Goal: Find specific page/section: Find specific page/section

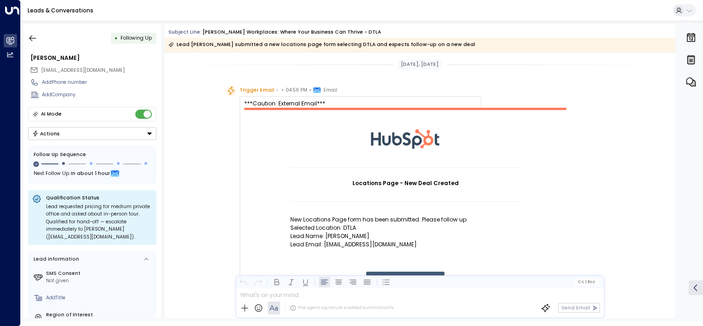
scroll to position [671, 0]
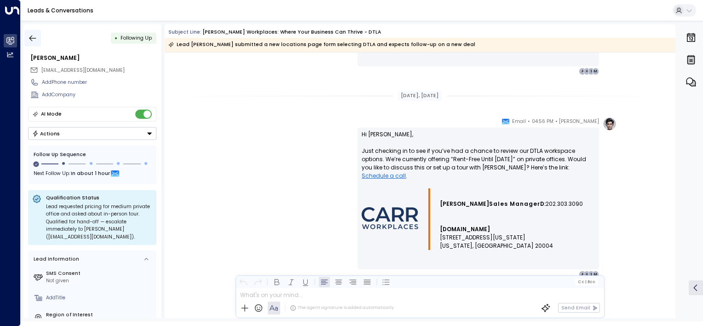
click at [29, 37] on icon "button" at bounding box center [32, 38] width 9 height 9
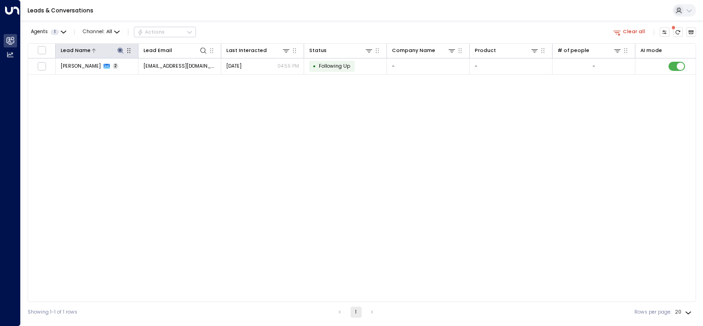
click at [119, 50] on icon at bounding box center [120, 50] width 6 height 6
drag, startPoint x: 114, startPoint y: 80, endPoint x: 76, endPoint y: 74, distance: 38.2
click at [76, 74] on input "******" at bounding box center [114, 76] width 83 height 15
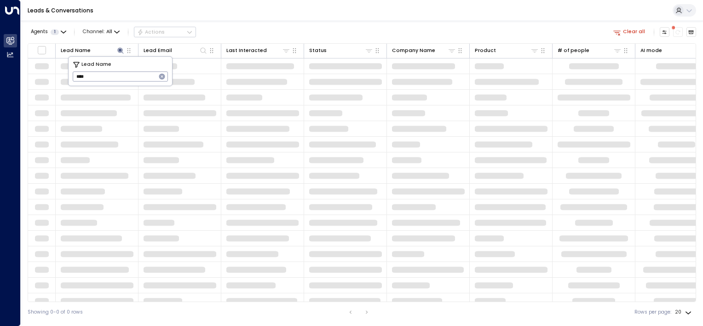
type input "*****"
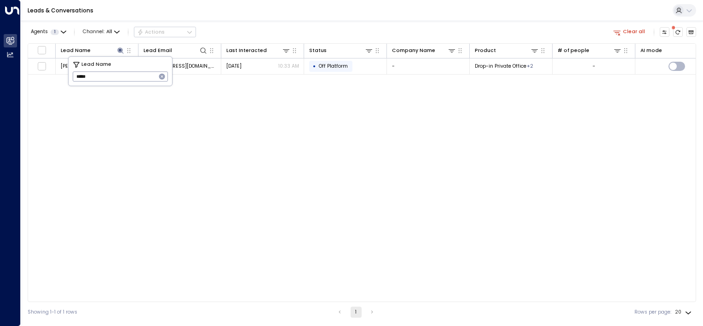
click at [106, 109] on div "Lead Name Lead Email Last Interacted Status Company Name Product # of people AI…" at bounding box center [362, 172] width 668 height 258
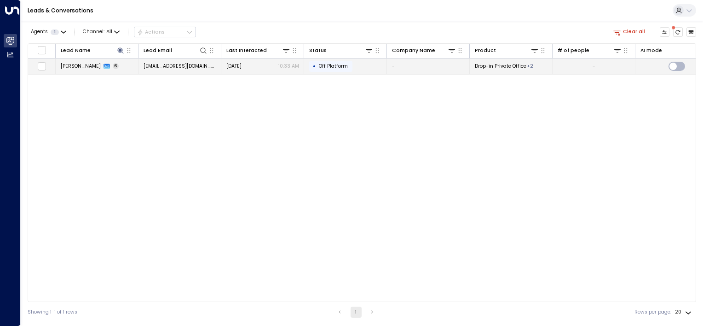
click at [74, 65] on span "[PERSON_NAME]" at bounding box center [81, 66] width 40 height 7
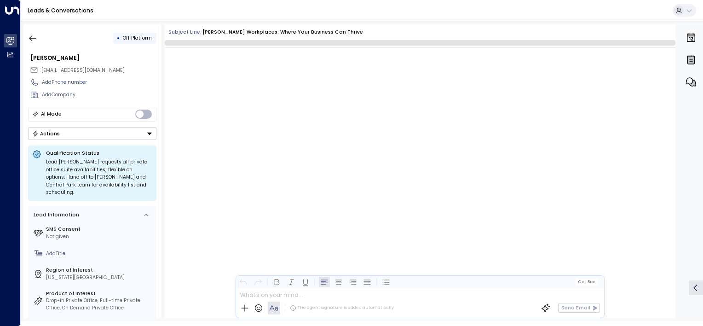
scroll to position [1906, 0]
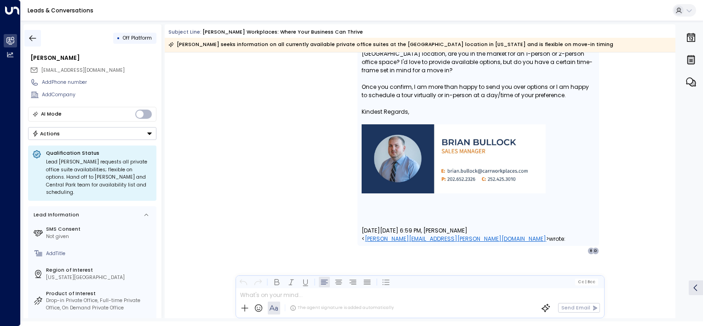
click at [30, 35] on icon "button" at bounding box center [32, 38] width 9 height 9
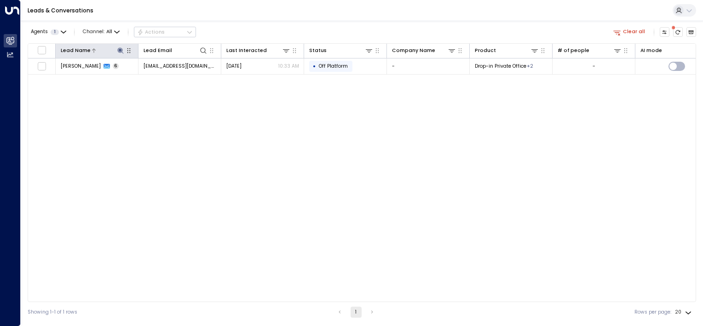
click at [117, 50] on icon at bounding box center [120, 50] width 6 height 6
type input "*"
type input "****"
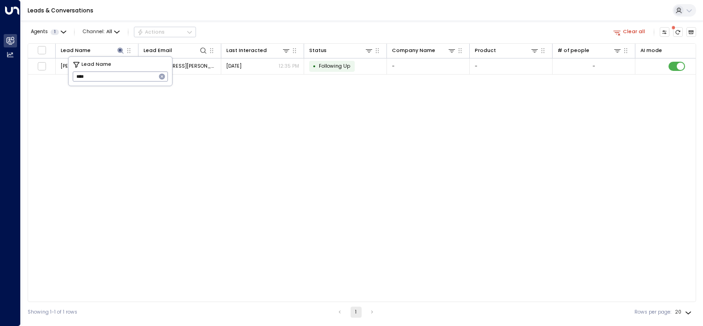
click at [50, 90] on div "Lead Name Lead Email Last Interacted Status Company Name Product # of people AI…" at bounding box center [362, 172] width 668 height 258
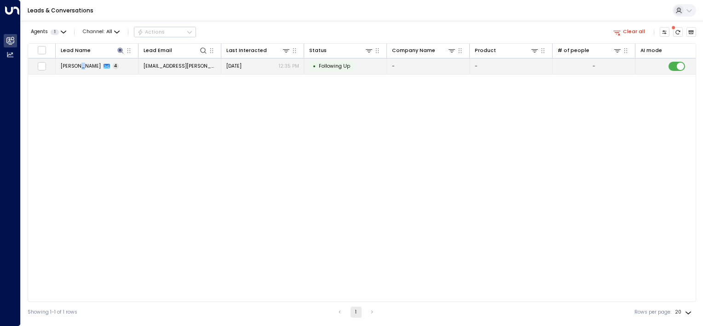
click at [79, 65] on span "[PERSON_NAME]" at bounding box center [81, 66] width 40 height 7
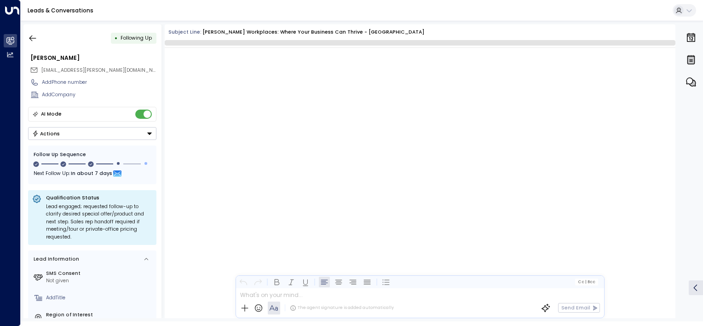
scroll to position [1372, 0]
